Goal: Browse casually: Explore the website without a specific task or goal

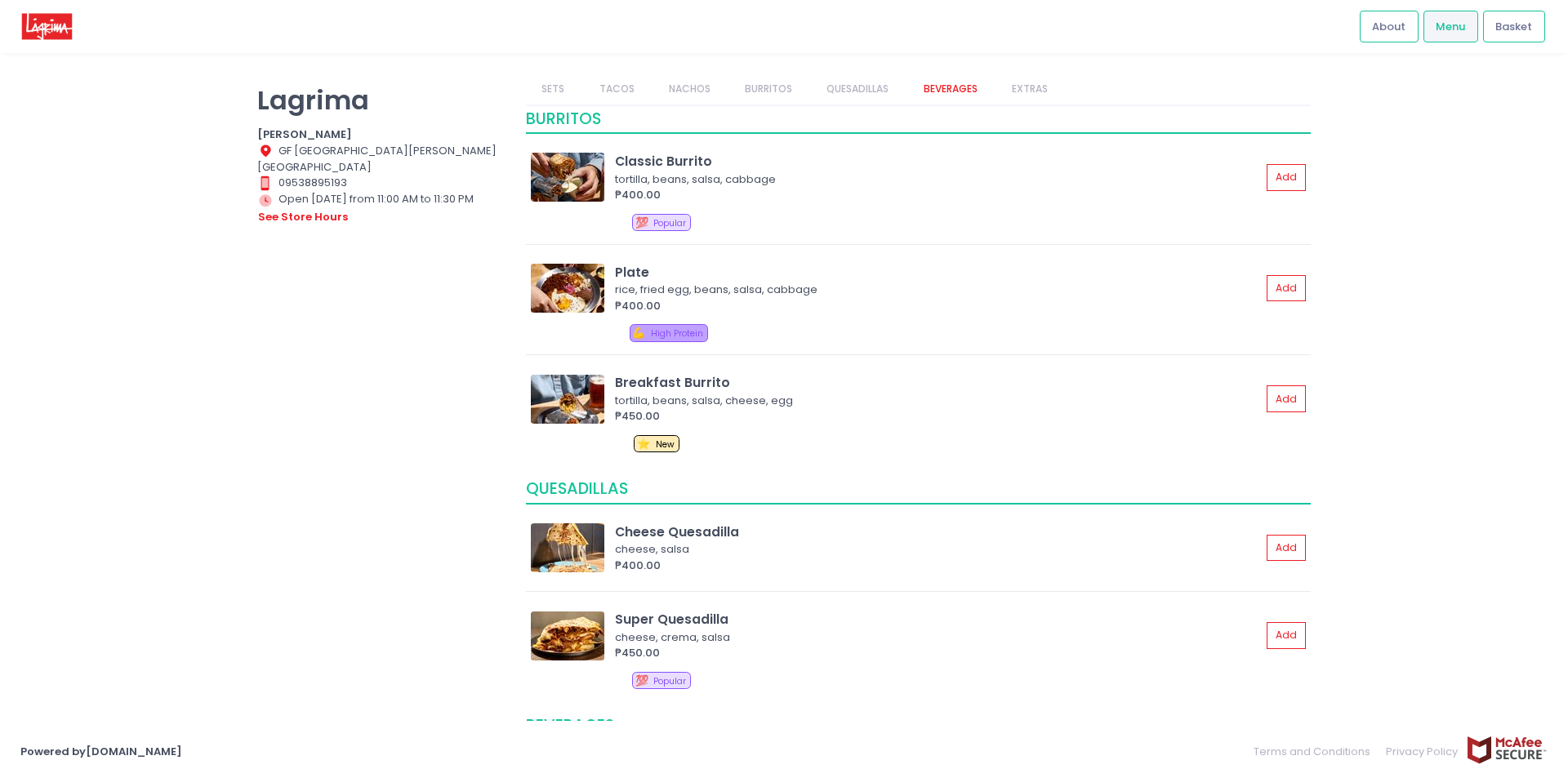
scroll to position [980, 0]
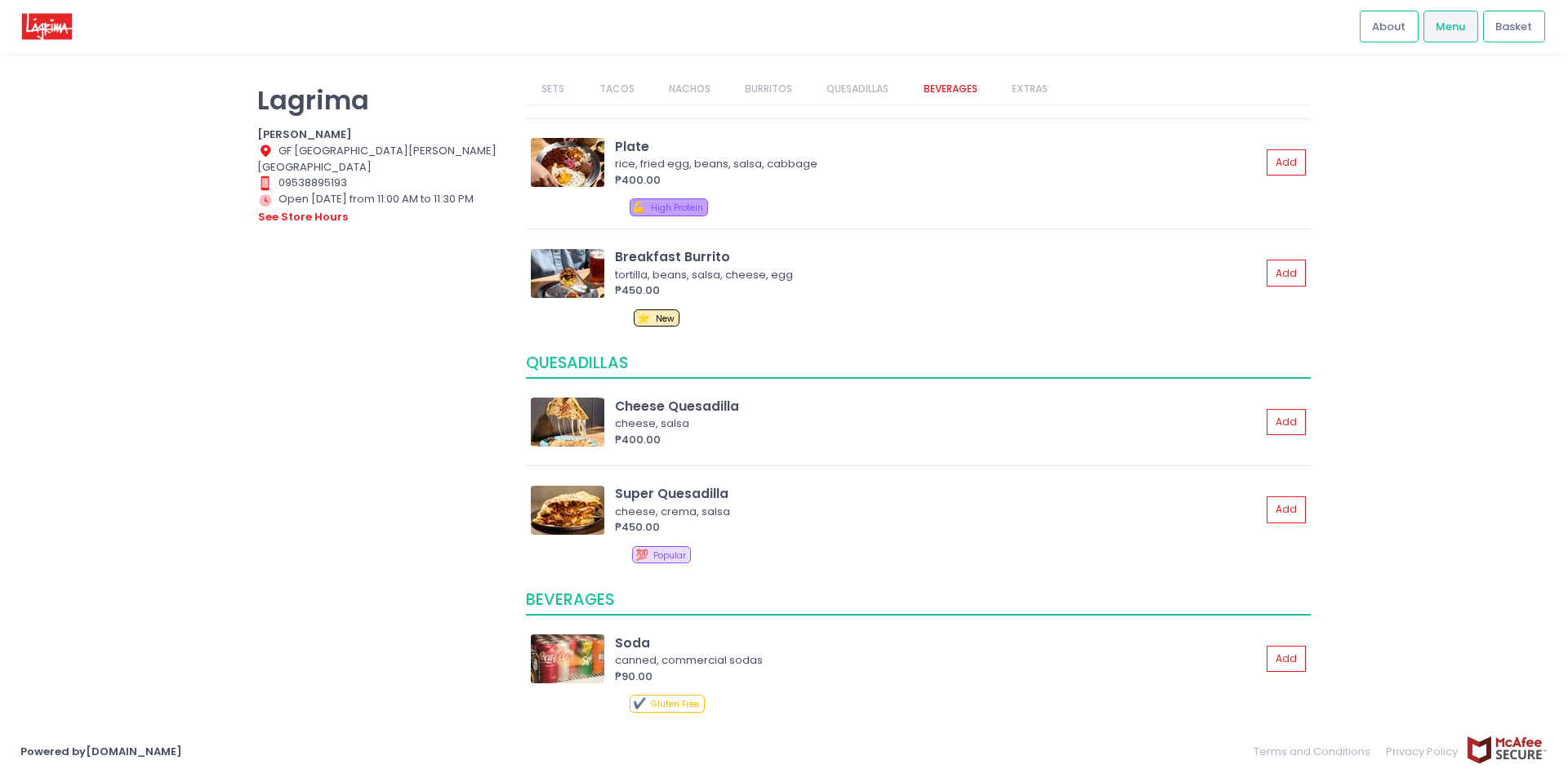
click at [733, 93] on link "BURRITOS" at bounding box center [768, 88] width 79 height 31
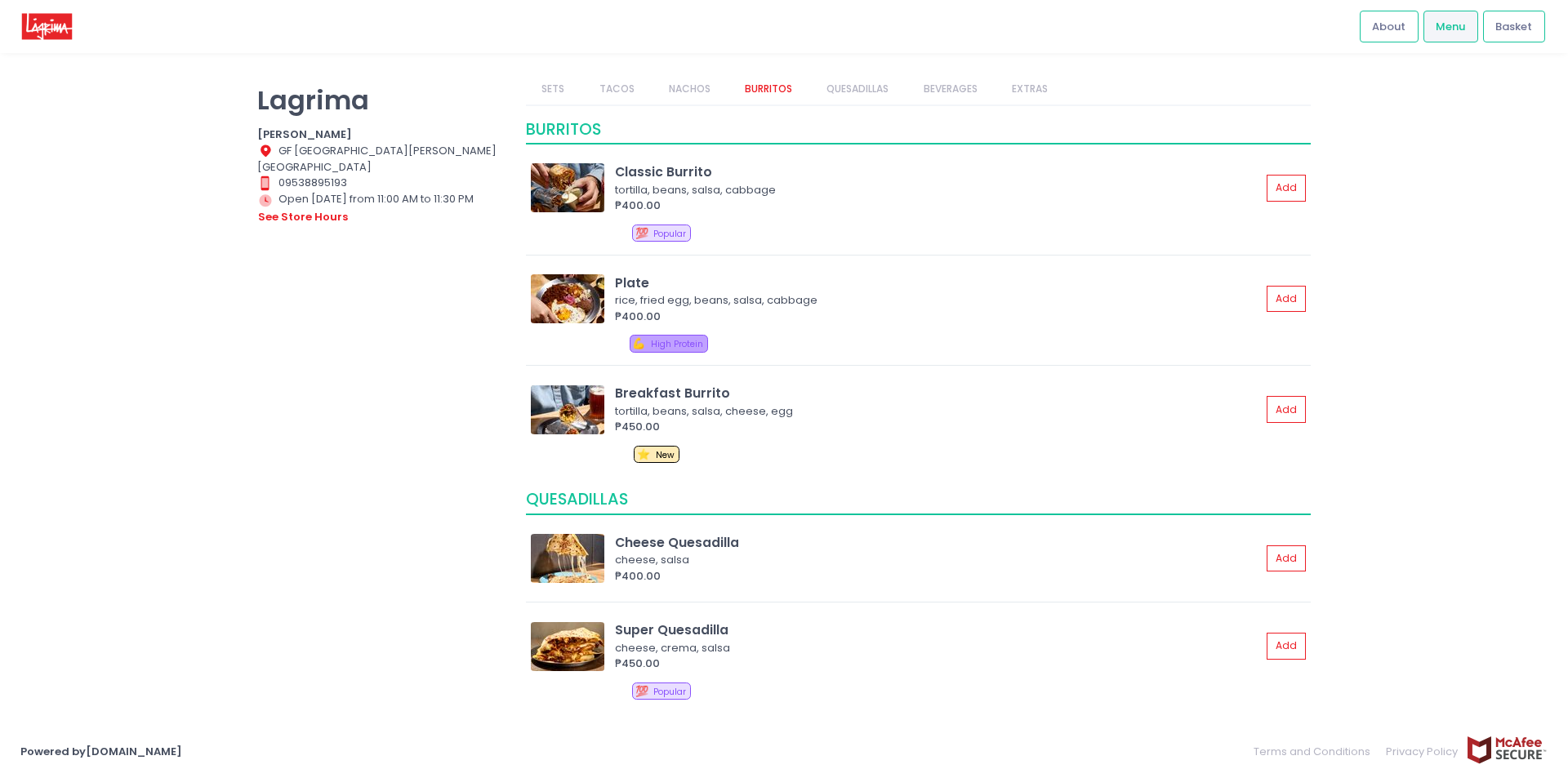
click at [626, 83] on link "TACOS" at bounding box center [617, 88] width 67 height 31
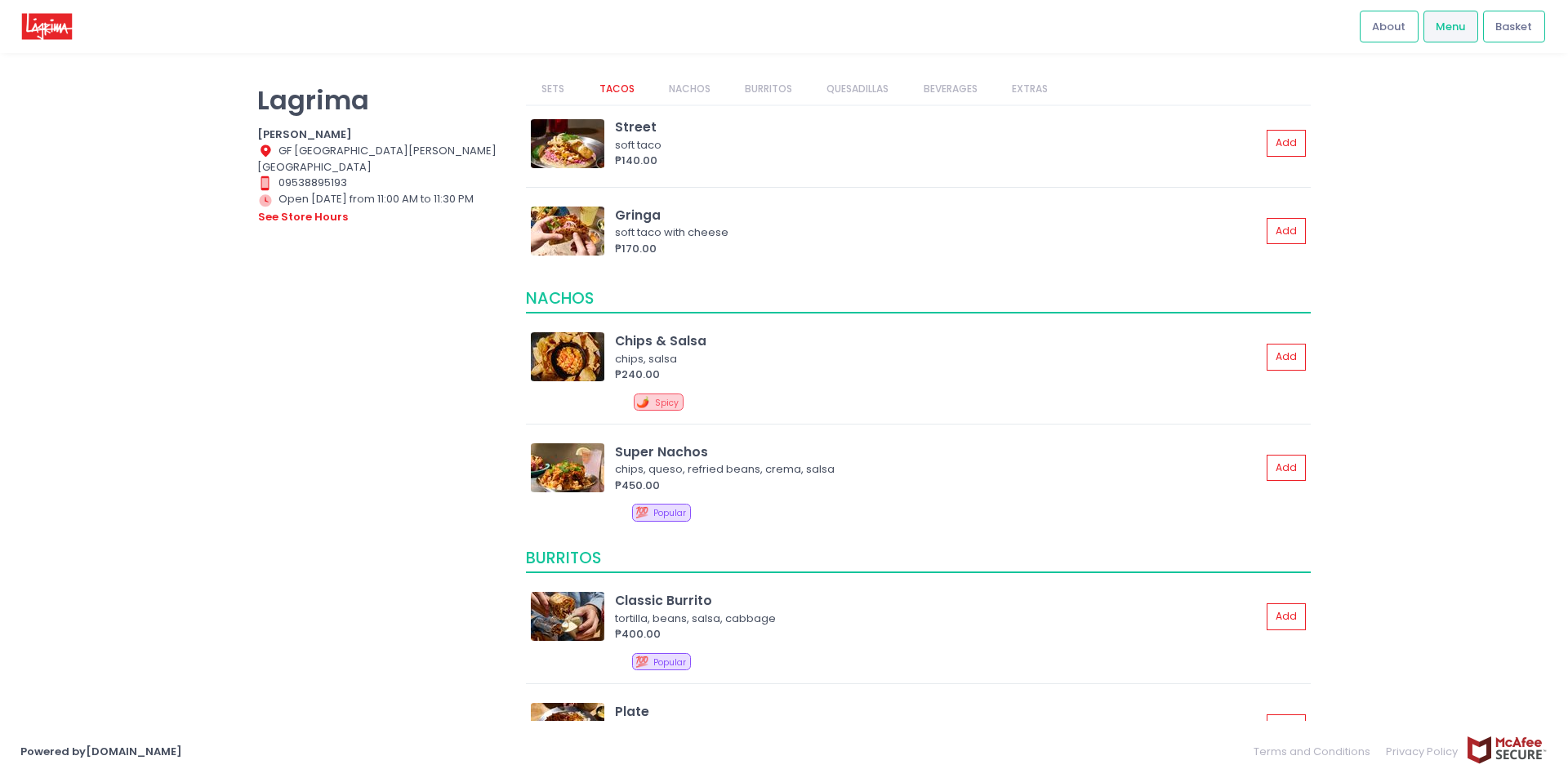
scroll to position [370, 0]
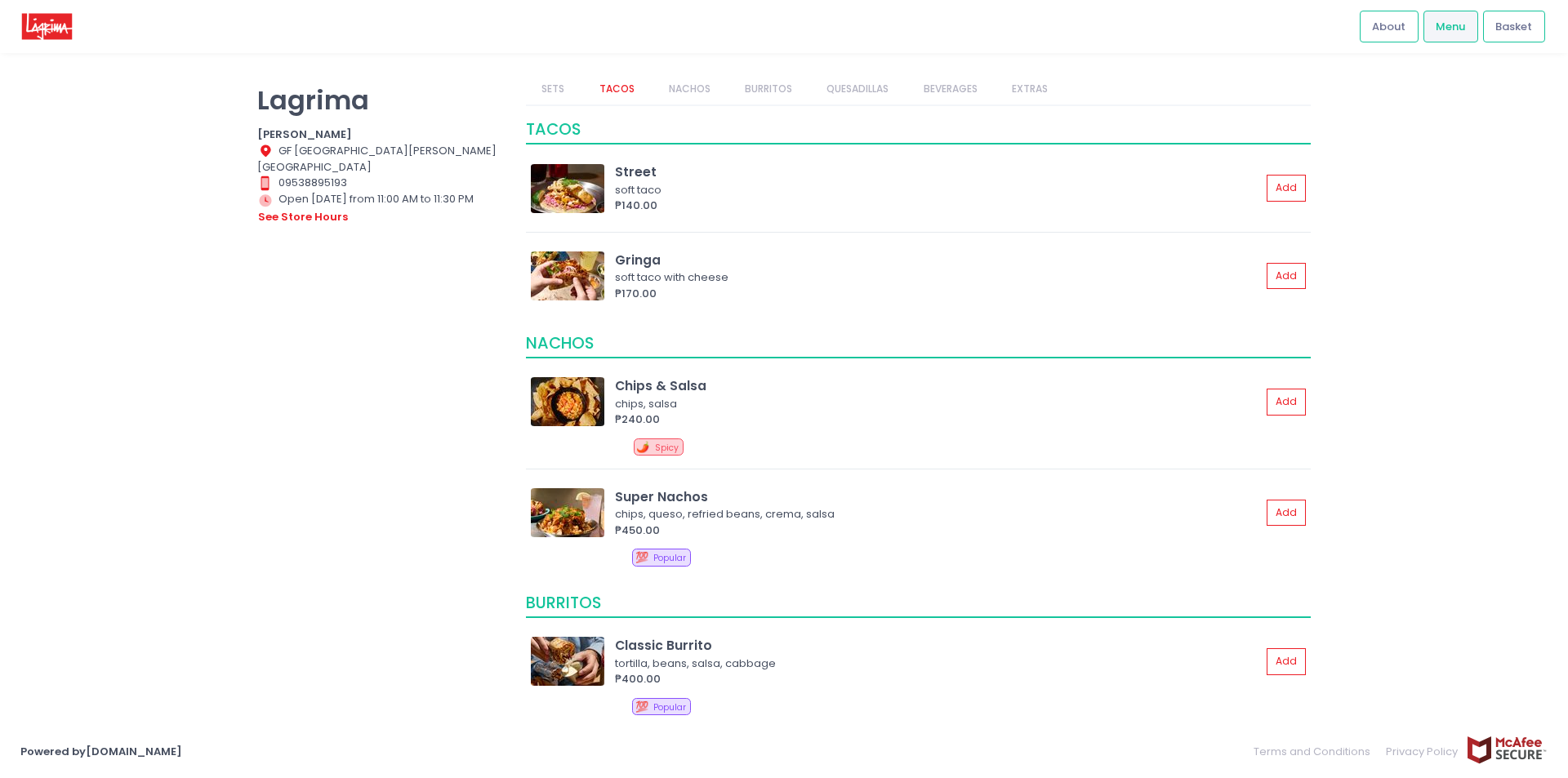
click at [564, 80] on link "SETS" at bounding box center [553, 88] width 55 height 31
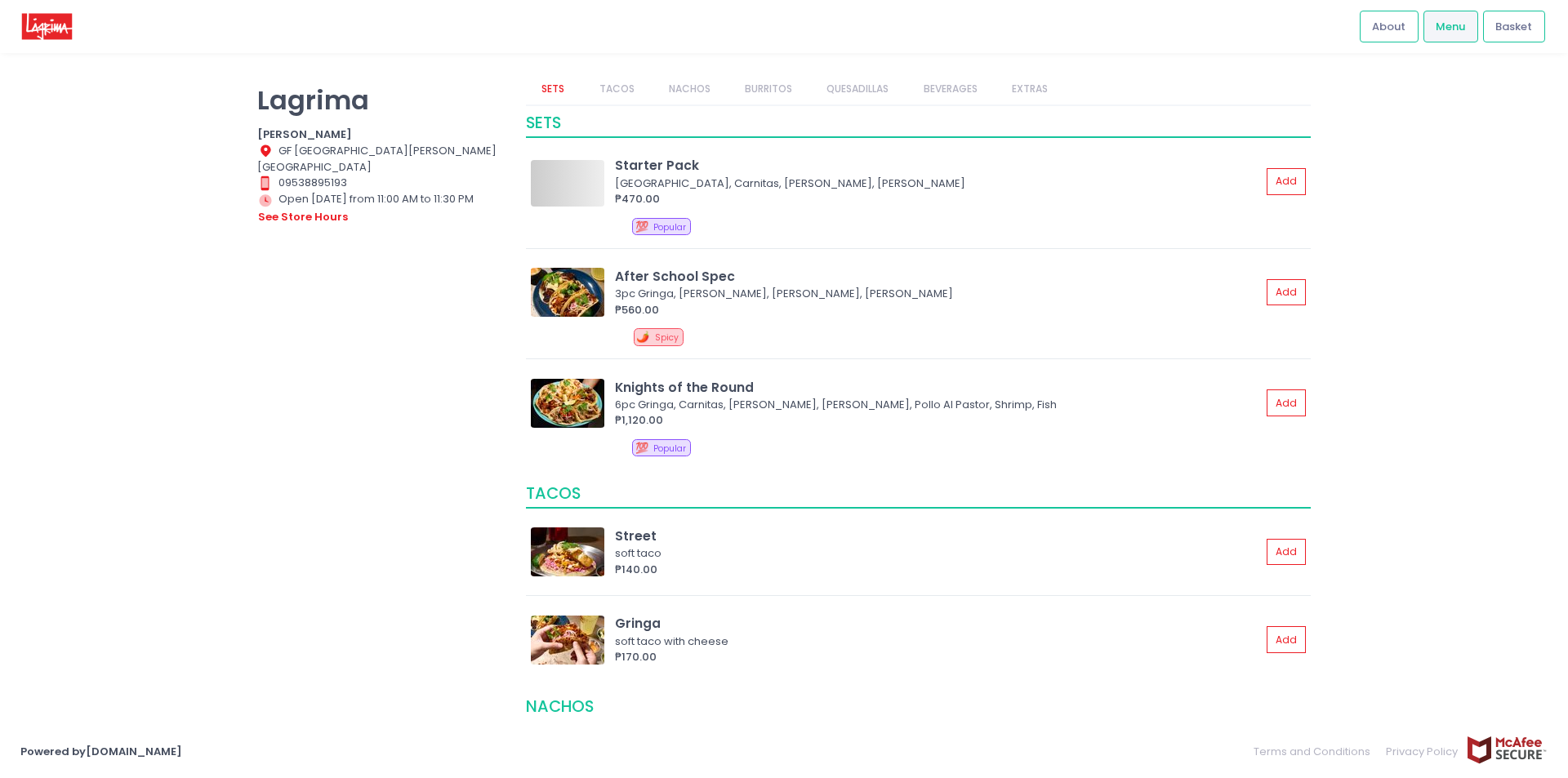
scroll to position [0, 0]
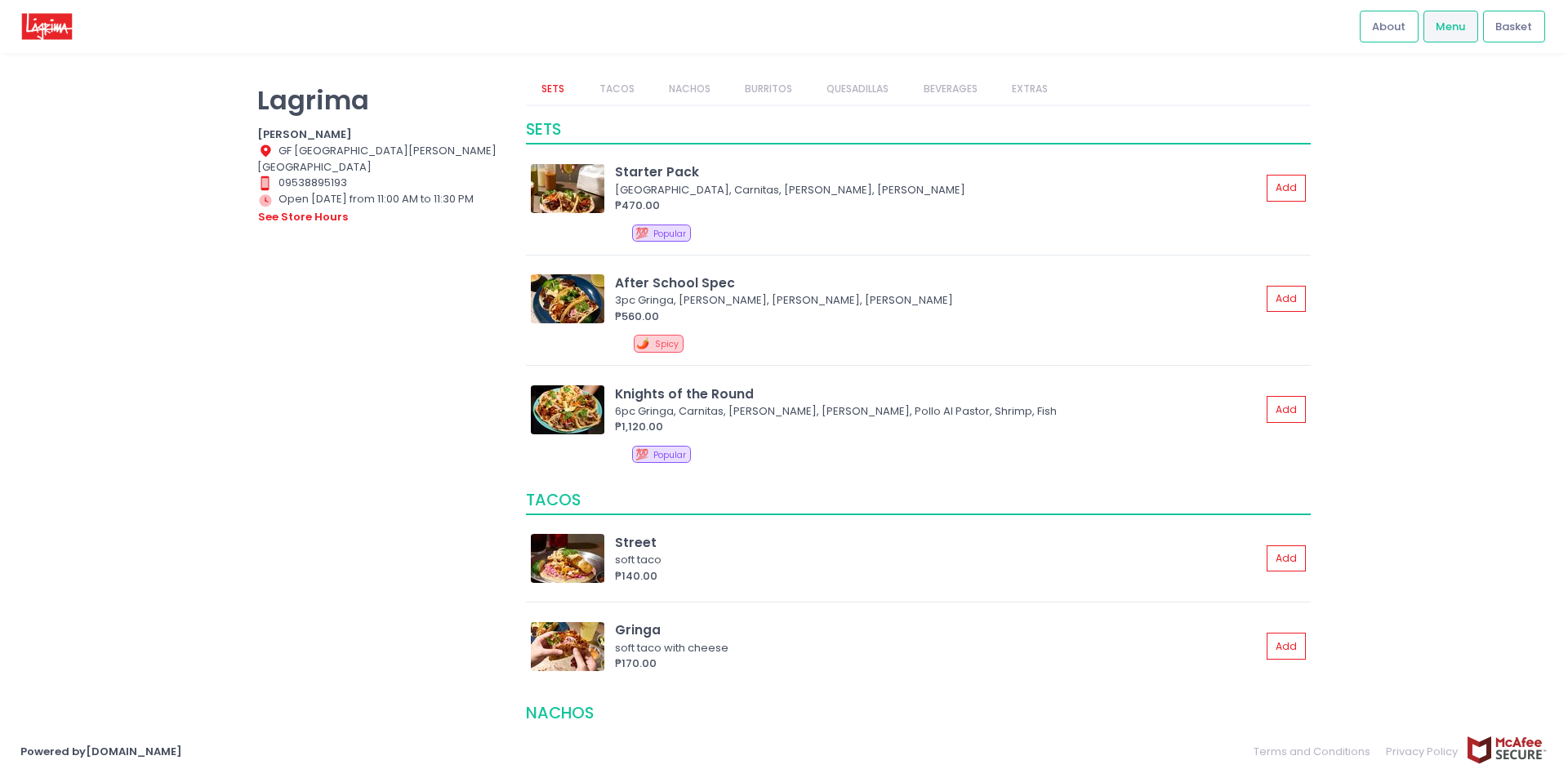
click at [599, 85] on link "TACOS" at bounding box center [617, 88] width 67 height 31
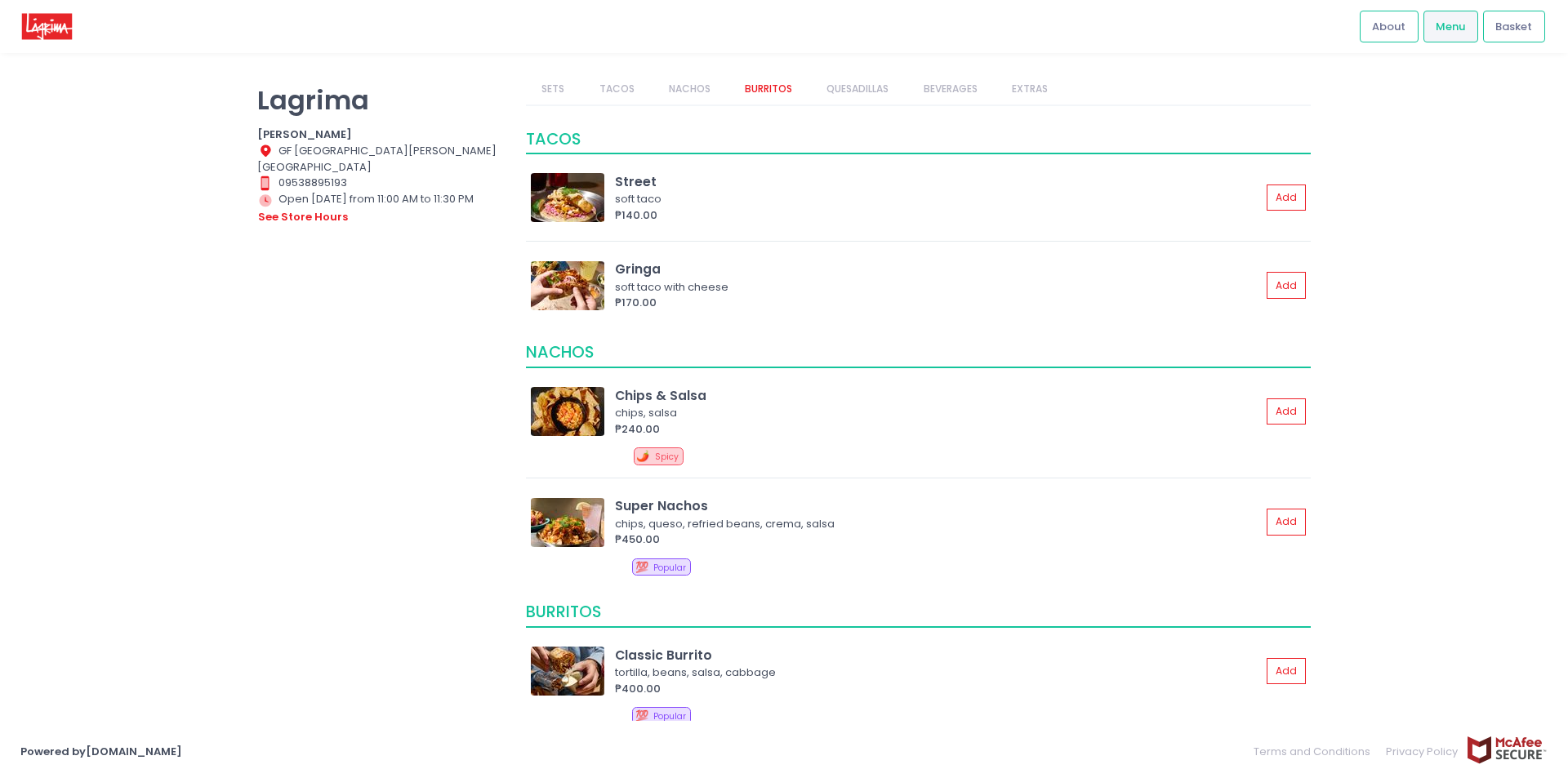
scroll to position [370, 0]
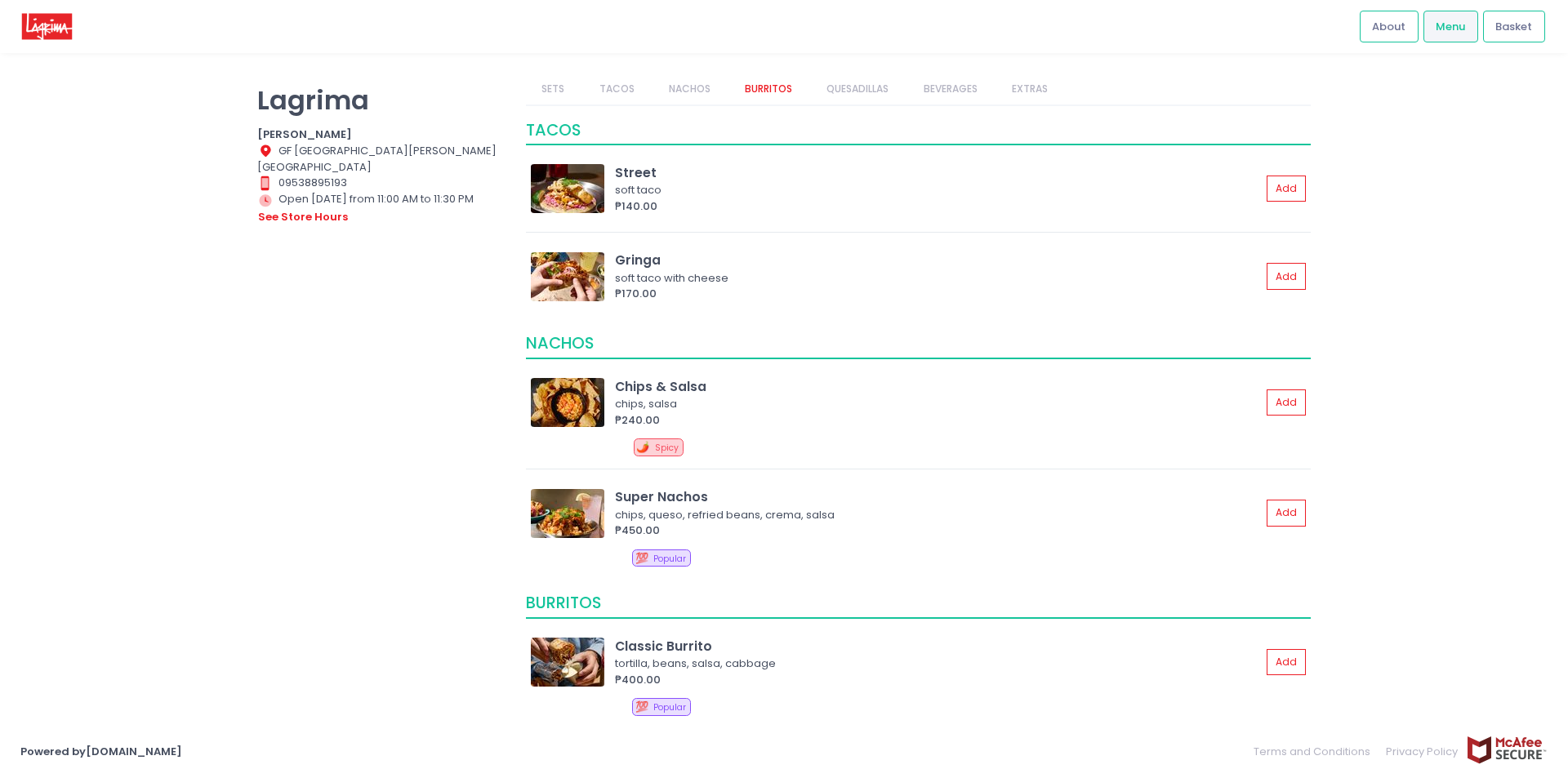
click at [677, 82] on link "NACHOS" at bounding box center [689, 88] width 73 height 31
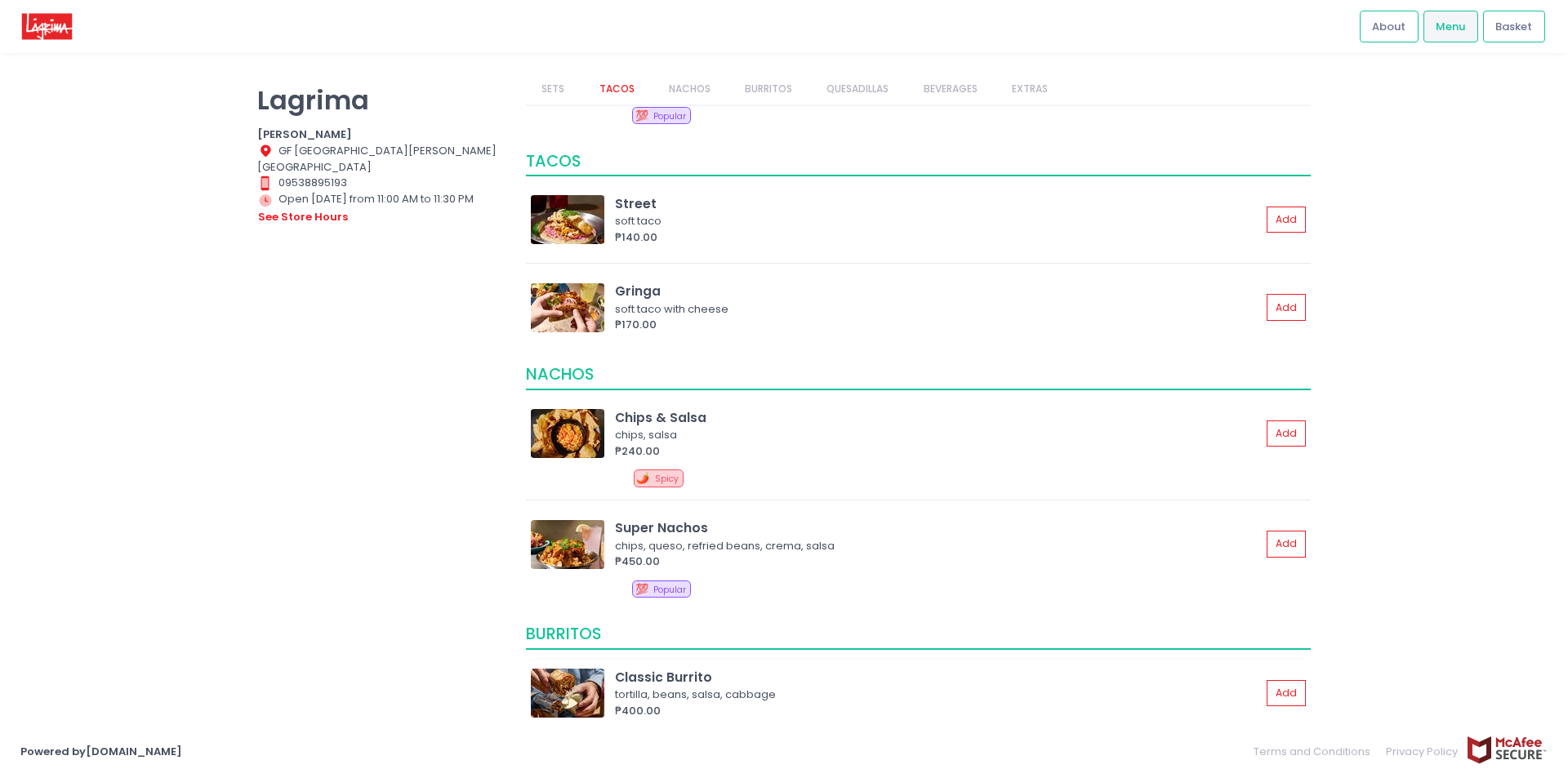
scroll to position [829, 0]
